Goal: Find specific page/section: Locate a particular part of the current website

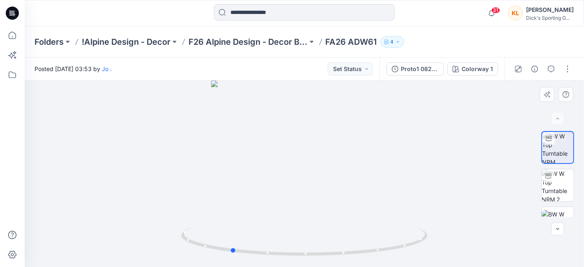
drag, startPoint x: 339, startPoint y: 175, endPoint x: 265, endPoint y: 170, distance: 73.7
click at [265, 170] on div at bounding box center [305, 174] width 560 height 187
click at [561, 191] on img at bounding box center [558, 185] width 32 height 32
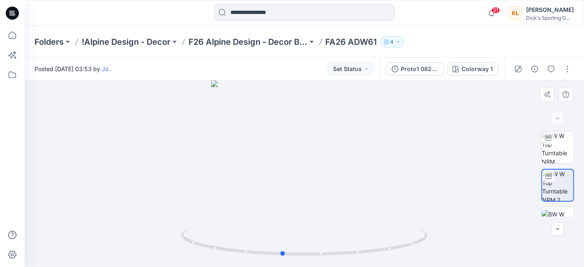
drag, startPoint x: 307, startPoint y: 168, endPoint x: 285, endPoint y: 151, distance: 28.4
click at [285, 151] on div at bounding box center [305, 174] width 560 height 187
drag, startPoint x: 285, startPoint y: 151, endPoint x: 281, endPoint y: 233, distance: 82.7
click at [281, 233] on div at bounding box center [305, 174] width 560 height 187
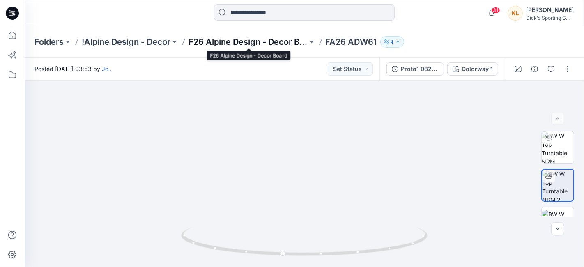
click at [261, 43] on p "F26 Alpine Design - Decor Board" at bounding box center [248, 42] width 119 height 12
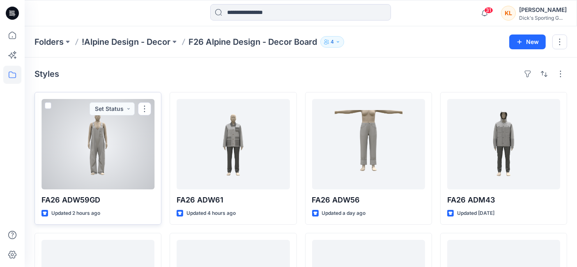
click at [116, 152] on div at bounding box center [97, 144] width 113 height 90
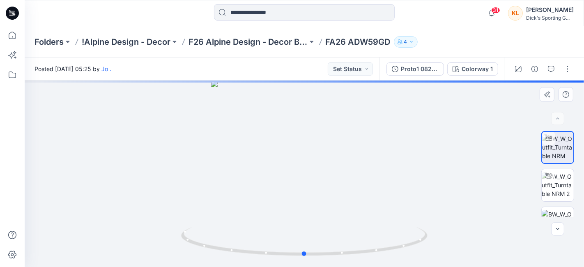
click at [321, 174] on div at bounding box center [305, 174] width 560 height 187
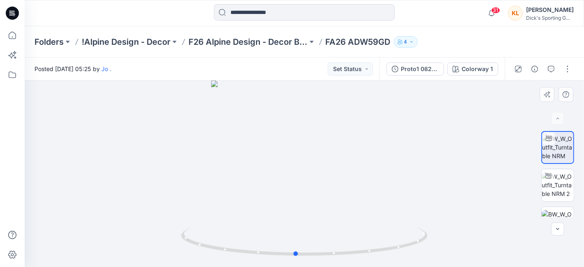
drag, startPoint x: 321, startPoint y: 174, endPoint x: 318, endPoint y: 168, distance: 7.2
click at [318, 168] on div at bounding box center [305, 174] width 560 height 187
drag, startPoint x: 318, startPoint y: 168, endPoint x: 313, endPoint y: 69, distance: 98.3
click at [313, 69] on div "Posted [DATE] 05:25 by [PERSON_NAME] Set Status Proto1 082625 Colorway 1 BW PDS…" at bounding box center [305, 163] width 560 height 210
drag, startPoint x: 311, startPoint y: 154, endPoint x: 301, endPoint y: 121, distance: 34.0
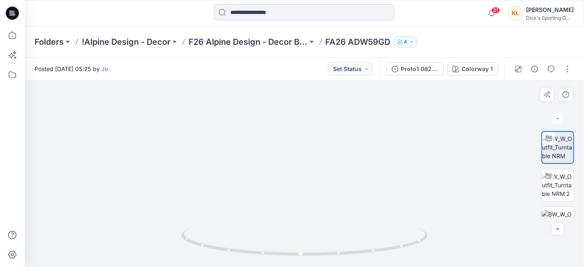
drag, startPoint x: 338, startPoint y: 257, endPoint x: 343, endPoint y: 234, distance: 23.2
click at [343, 234] on icon at bounding box center [305, 242] width 249 height 31
